Goal: Task Accomplishment & Management: Manage account settings

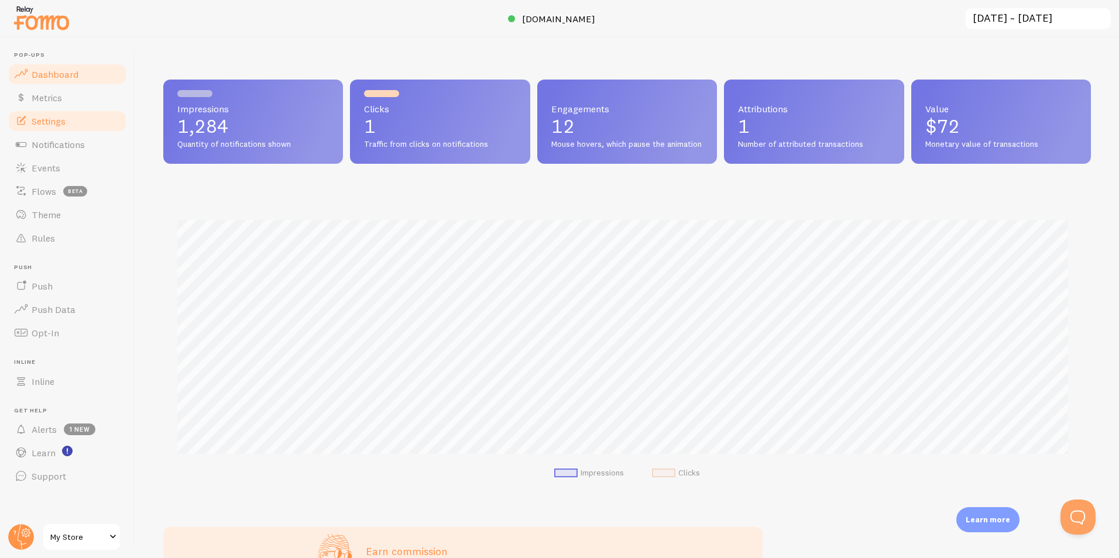
click at [66, 116] on span "Settings" at bounding box center [49, 121] width 34 height 12
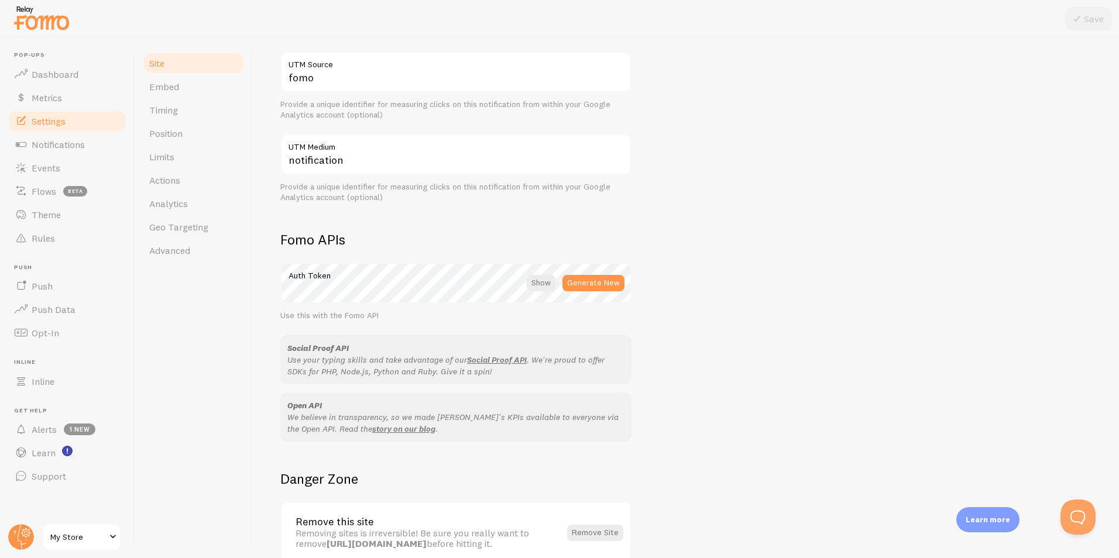
scroll to position [547, 0]
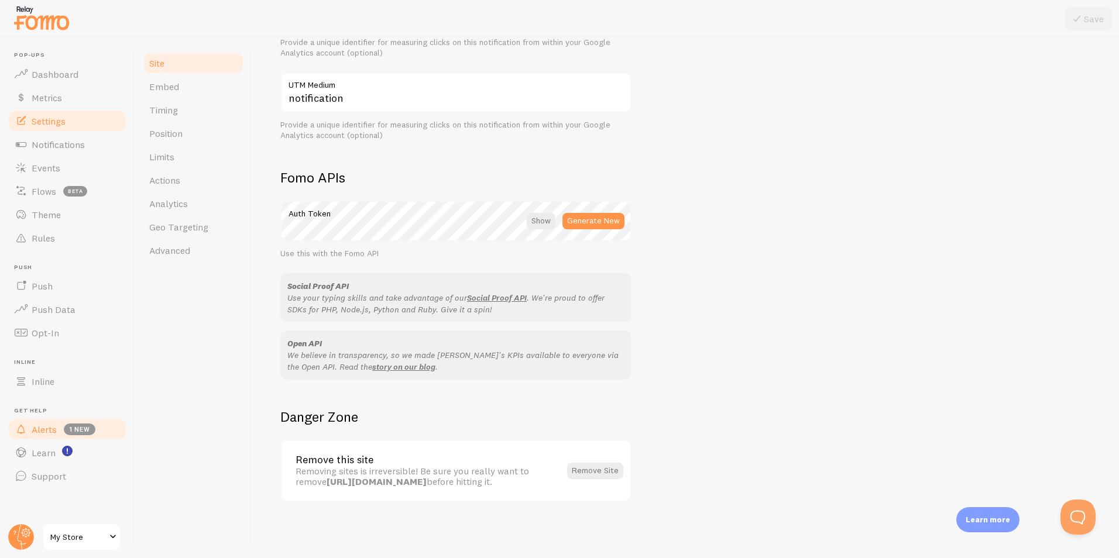
click at [57, 424] on link "Alerts 1 new" at bounding box center [67, 429] width 121 height 23
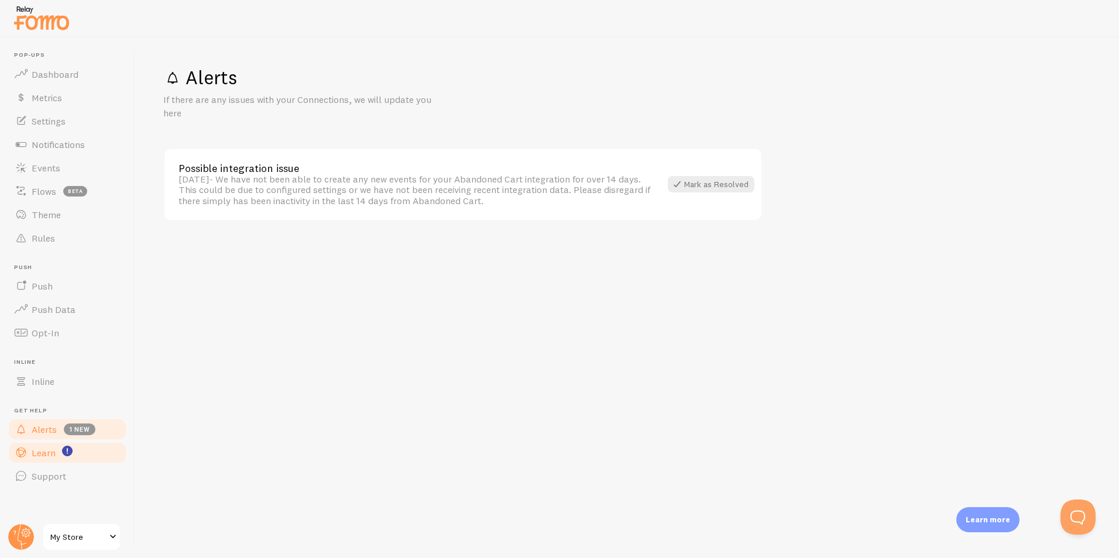
click at [44, 454] on span "Learn" at bounding box center [44, 453] width 24 height 12
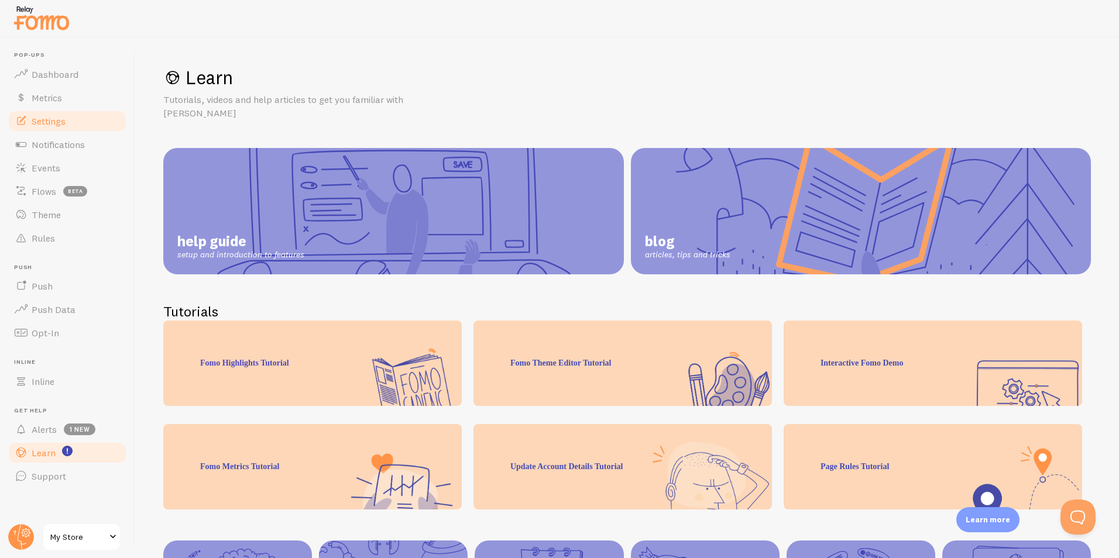
click at [70, 129] on link "Settings" at bounding box center [67, 120] width 121 height 23
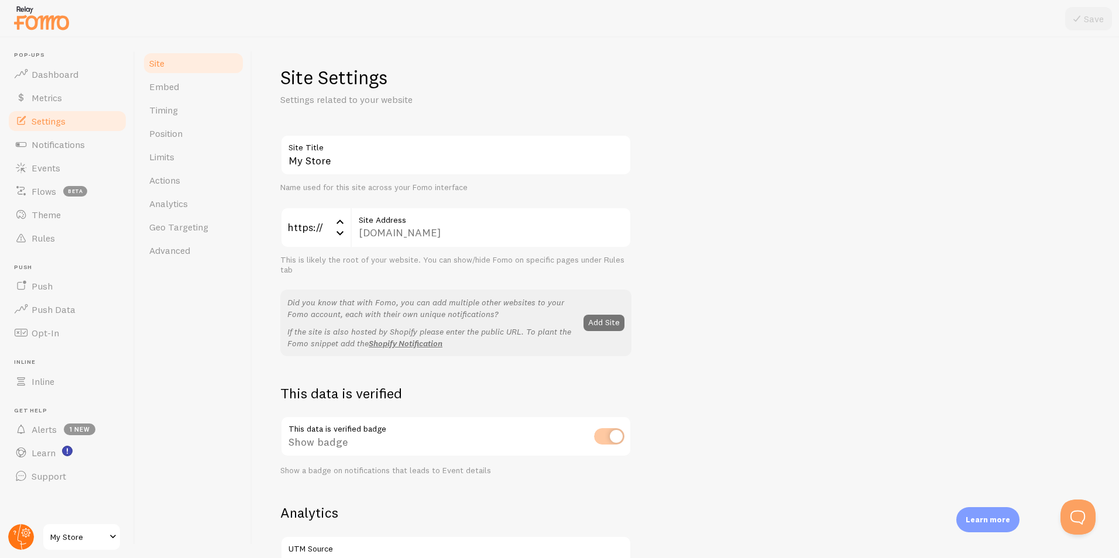
click at [18, 544] on circle at bounding box center [21, 537] width 26 height 26
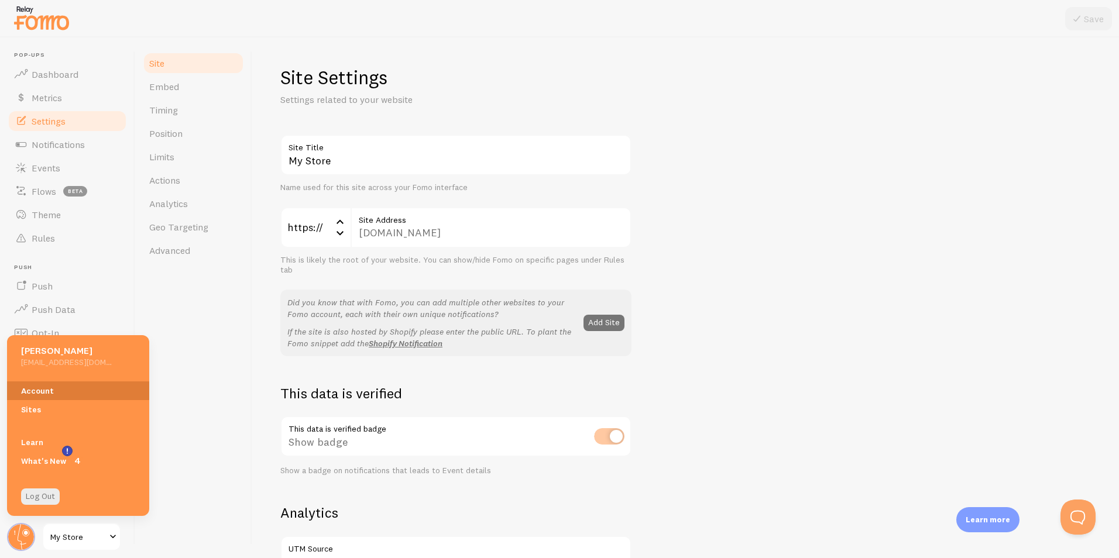
click at [81, 382] on link "Account" at bounding box center [78, 391] width 142 height 19
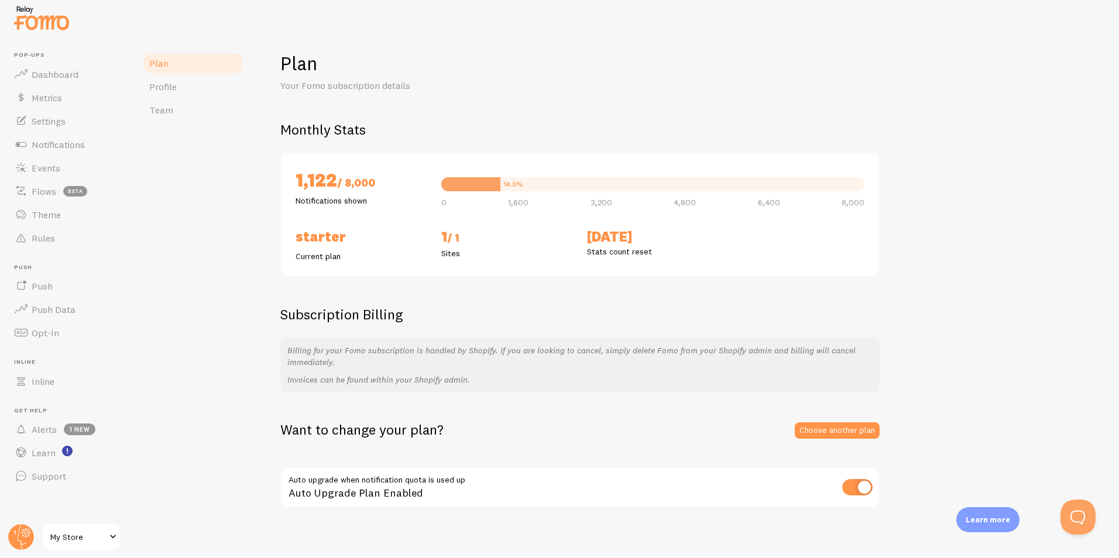
scroll to position [21, 0]
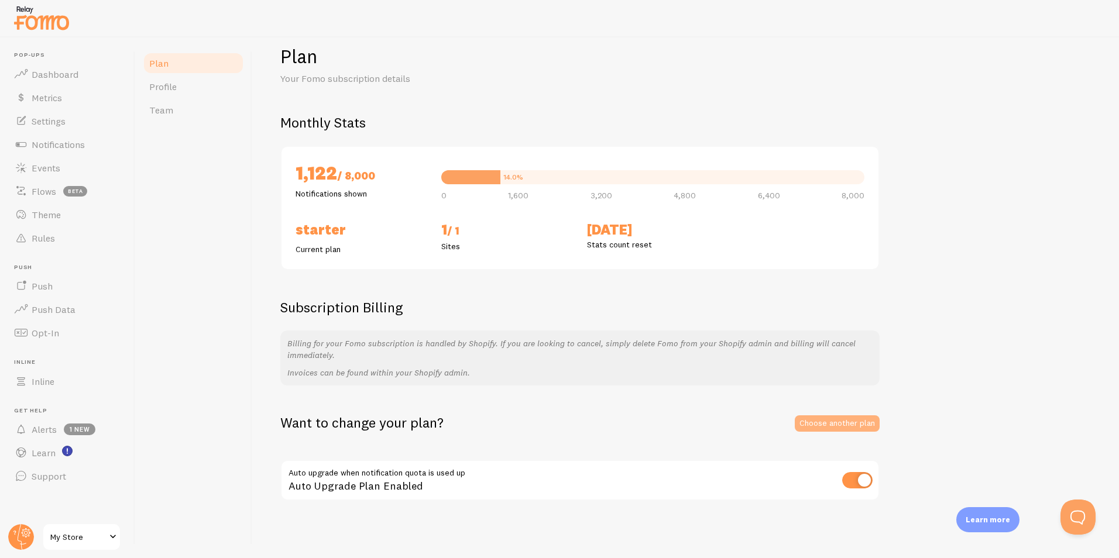
click at [830, 430] on link "Choose another plan" at bounding box center [837, 423] width 85 height 16
